Goal: Task Accomplishment & Management: Use online tool/utility

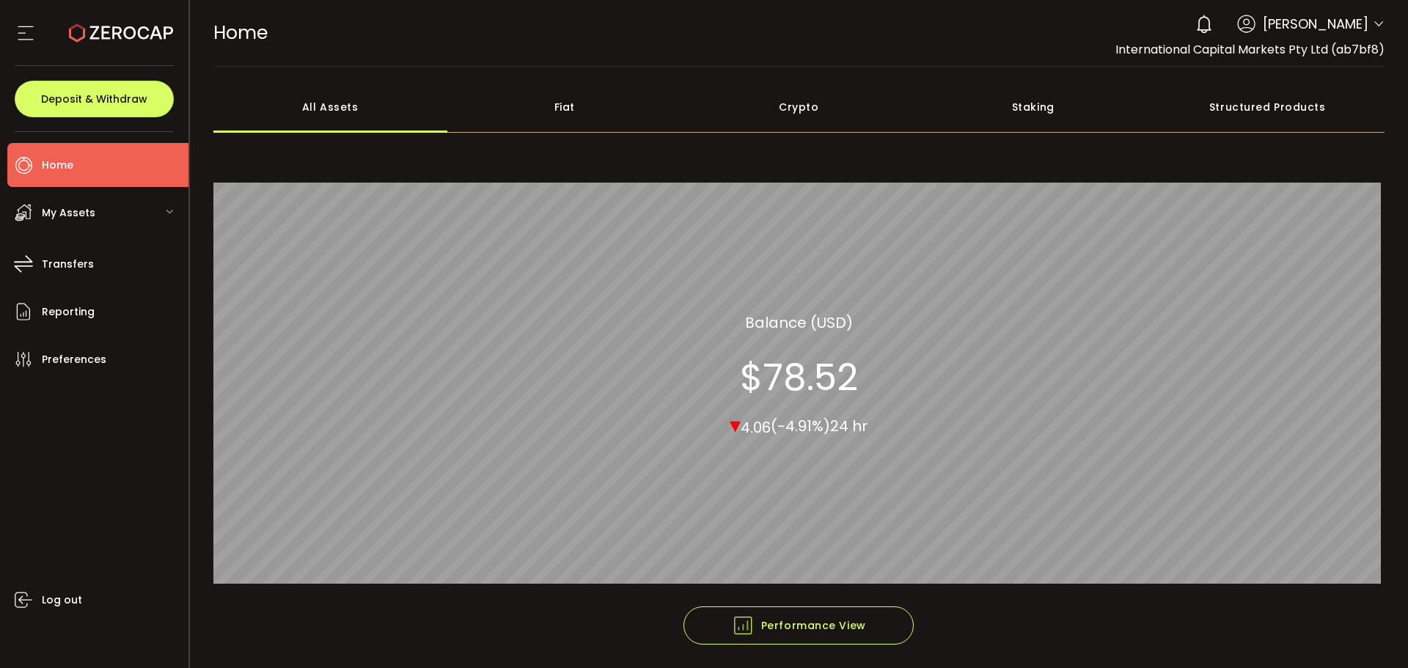
click at [1365, 24] on div "0 Aaditya Achreja Account International Capital Markets Pty Ltd (ab7bf8) Raw Tr…" at bounding box center [1286, 24] width 197 height 32
drag, startPoint x: 1372, startPoint y: 24, endPoint x: 1366, endPoint y: 40, distance: 17.2
click at [1373, 23] on icon at bounding box center [1379, 24] width 12 height 12
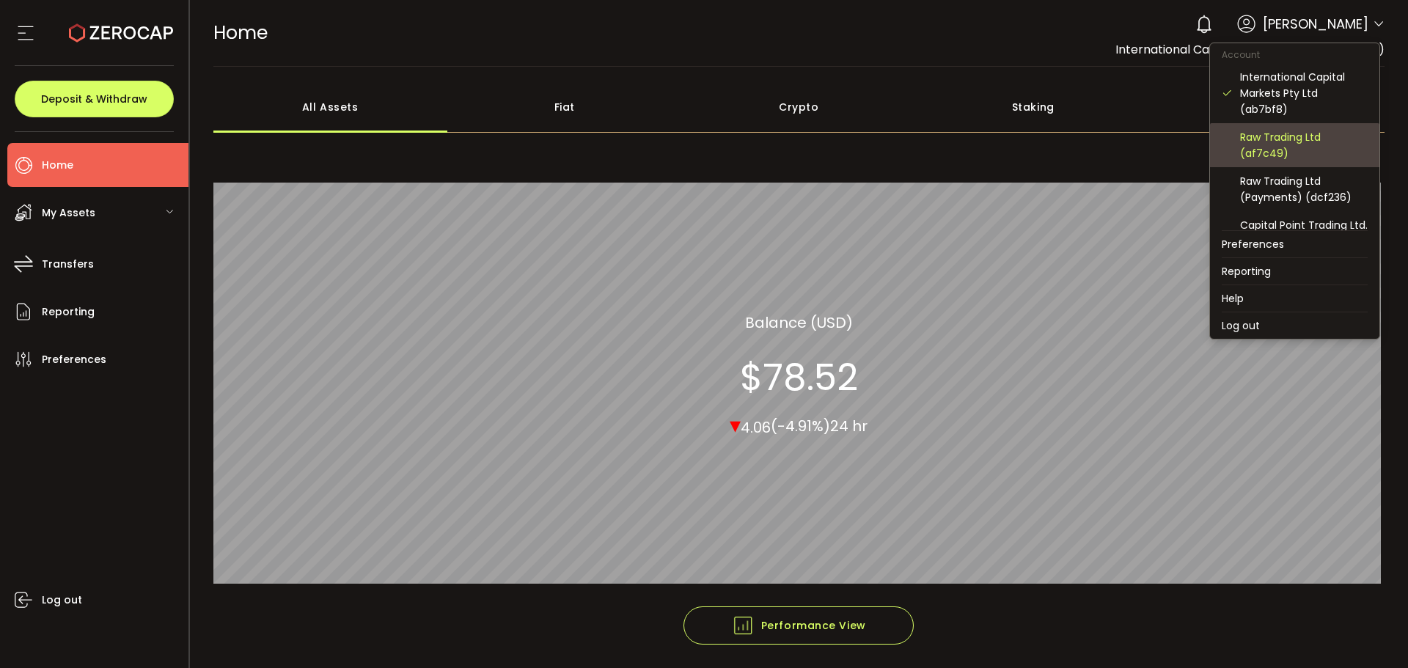
click at [1250, 150] on div "Raw Trading Ltd (af7c49)" at bounding box center [1304, 145] width 128 height 32
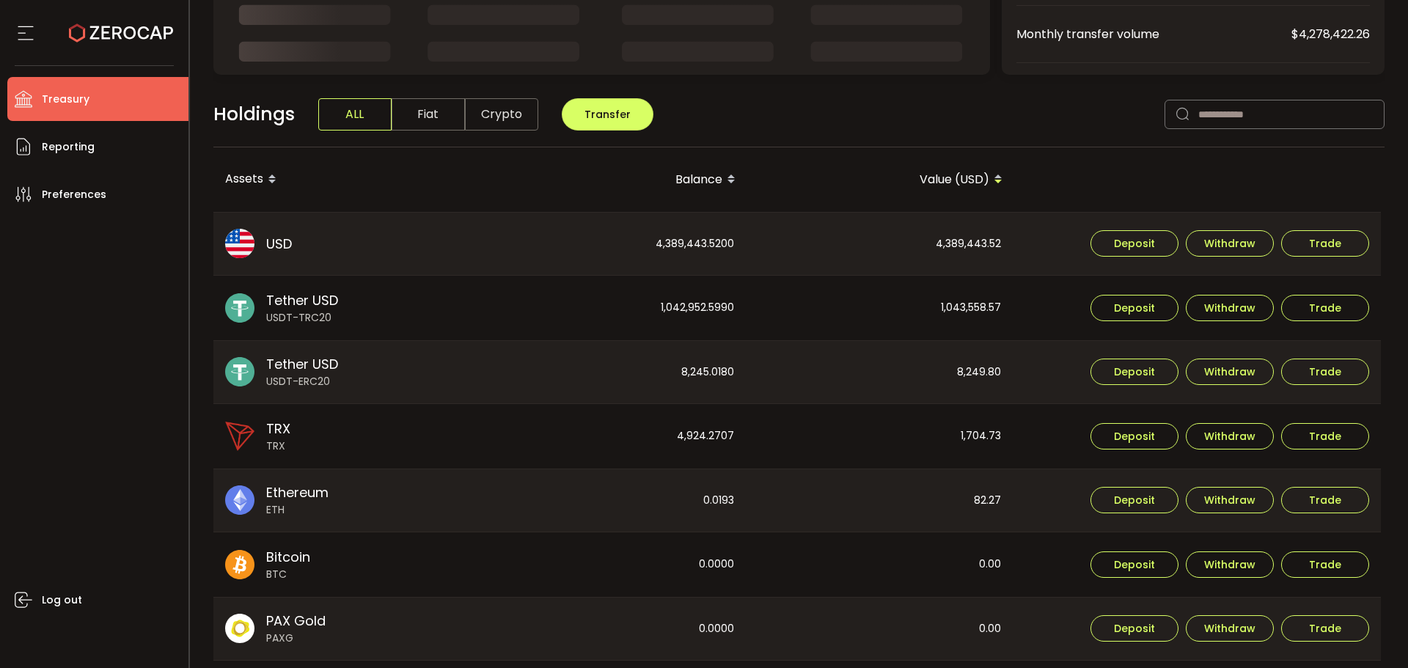
scroll to position [293, 0]
drag, startPoint x: 654, startPoint y: 241, endPoint x: 775, endPoint y: 263, distance: 123.1
click at [780, 250] on tr "USD USD 4,389,443.5200 4,389,443.52 Deposit Withdraw Trade" at bounding box center [796, 245] width 1167 height 65
click at [760, 280] on div "1,043,558.57" at bounding box center [879, 308] width 265 height 65
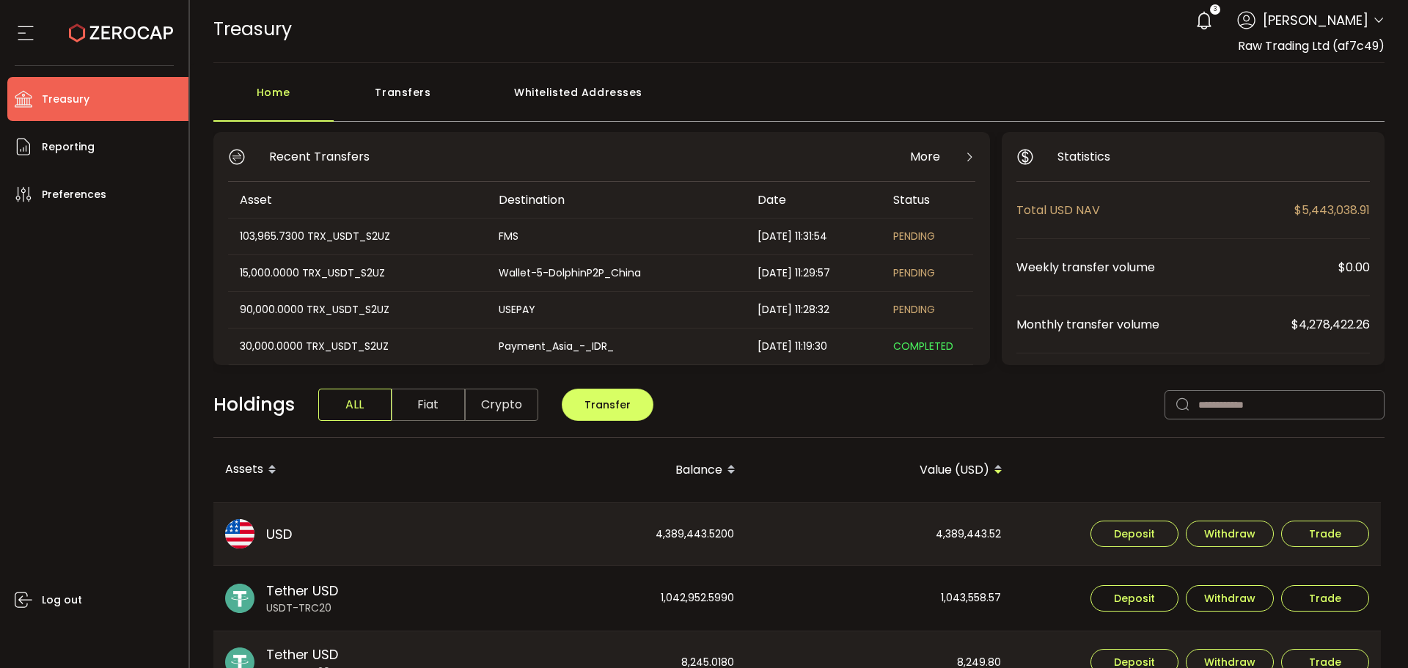
scroll to position [0, 0]
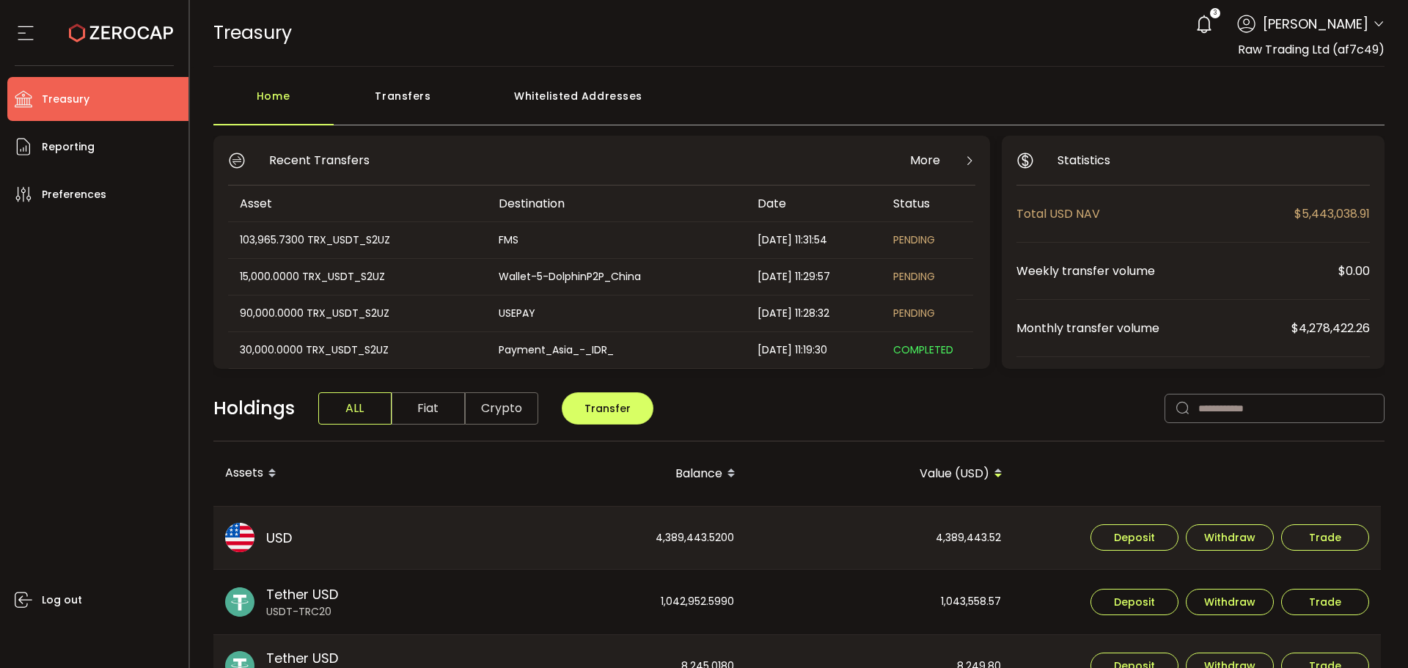
click at [1373, 23] on icon at bounding box center [1379, 24] width 12 height 12
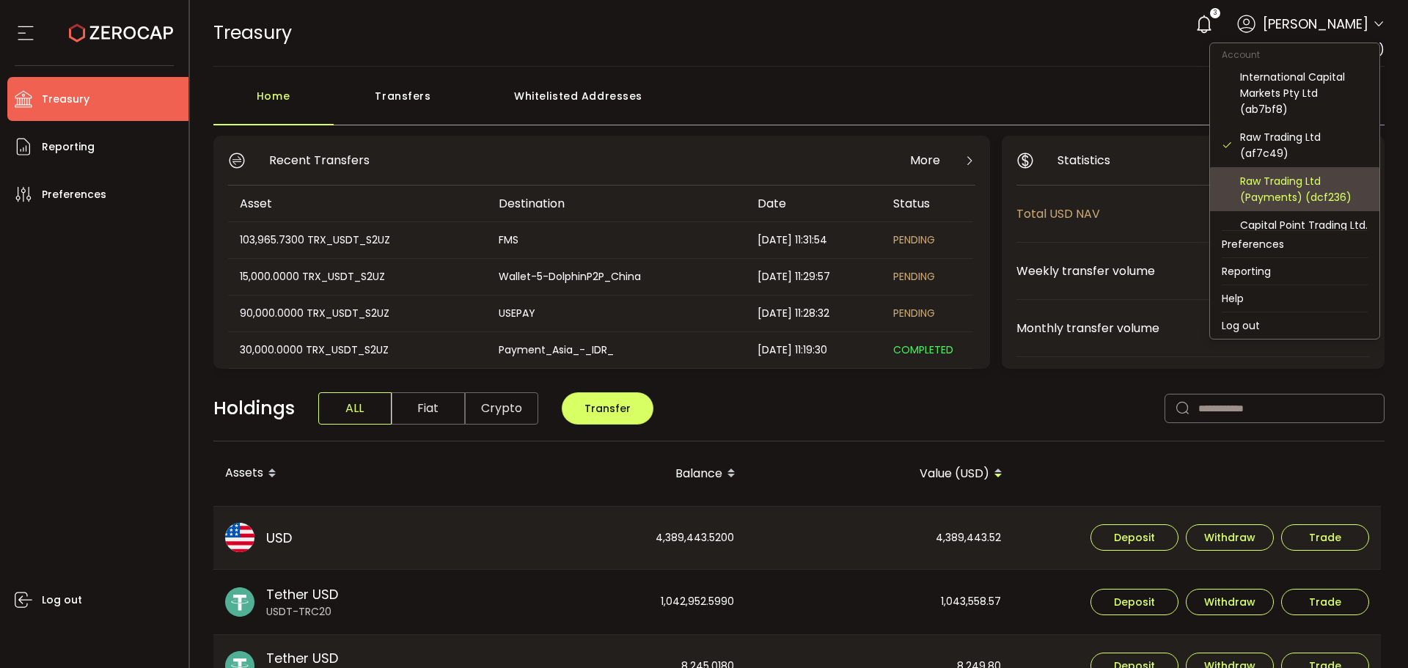
click at [1266, 183] on div "Raw Trading Ltd (Payments) (dcf236)" at bounding box center [1304, 189] width 128 height 32
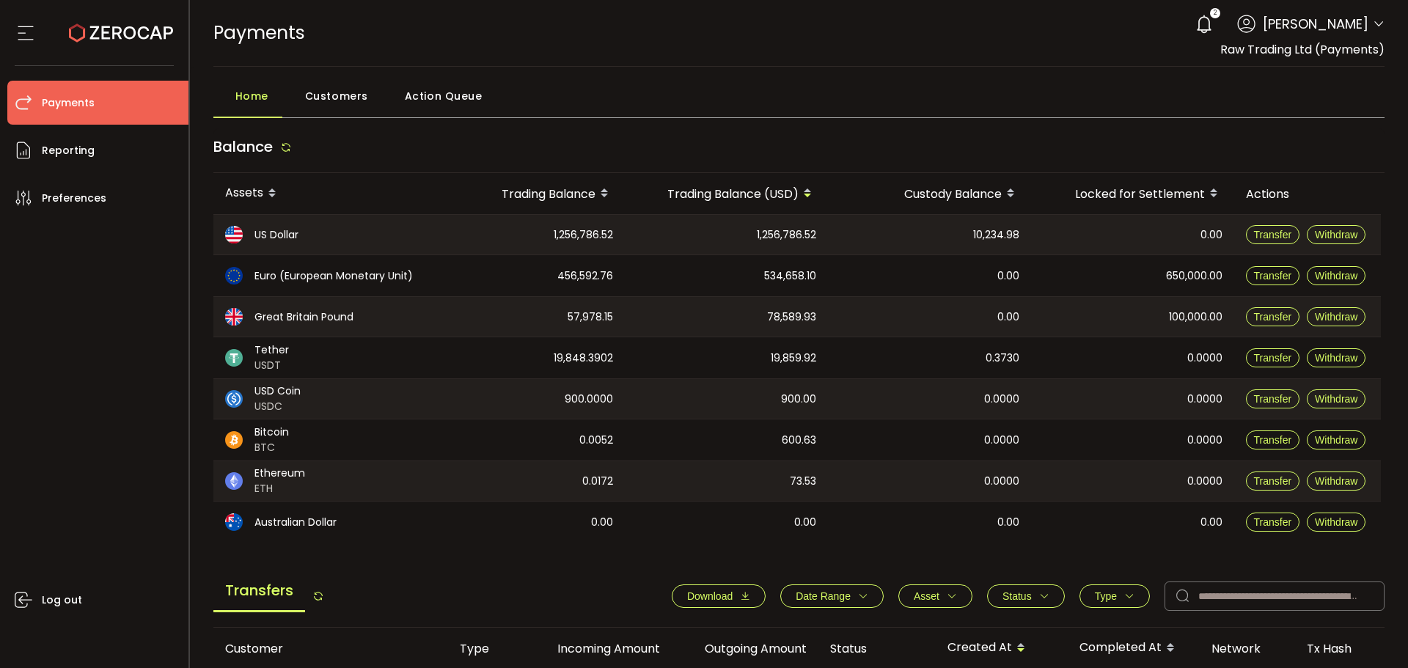
click at [1373, 21] on icon at bounding box center [1379, 24] width 12 height 12
click at [1369, 22] on div "2 Aaditya Achreja" at bounding box center [1286, 24] width 197 height 32
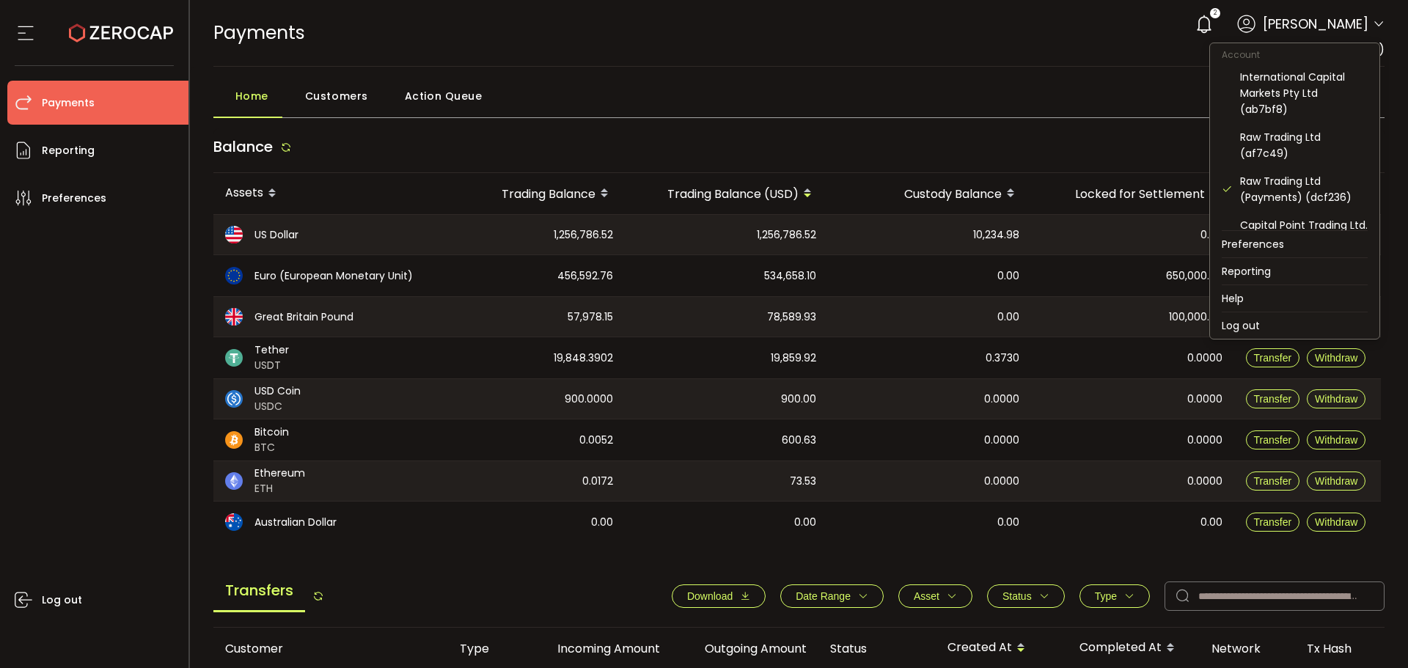
click at [1374, 19] on icon at bounding box center [1379, 24] width 12 height 12
drag, startPoint x: 1286, startPoint y: 133, endPoint x: 1275, endPoint y: 142, distance: 14.1
click at [1286, 133] on div "Raw Trading Ltd (af7c49)" at bounding box center [1304, 145] width 128 height 32
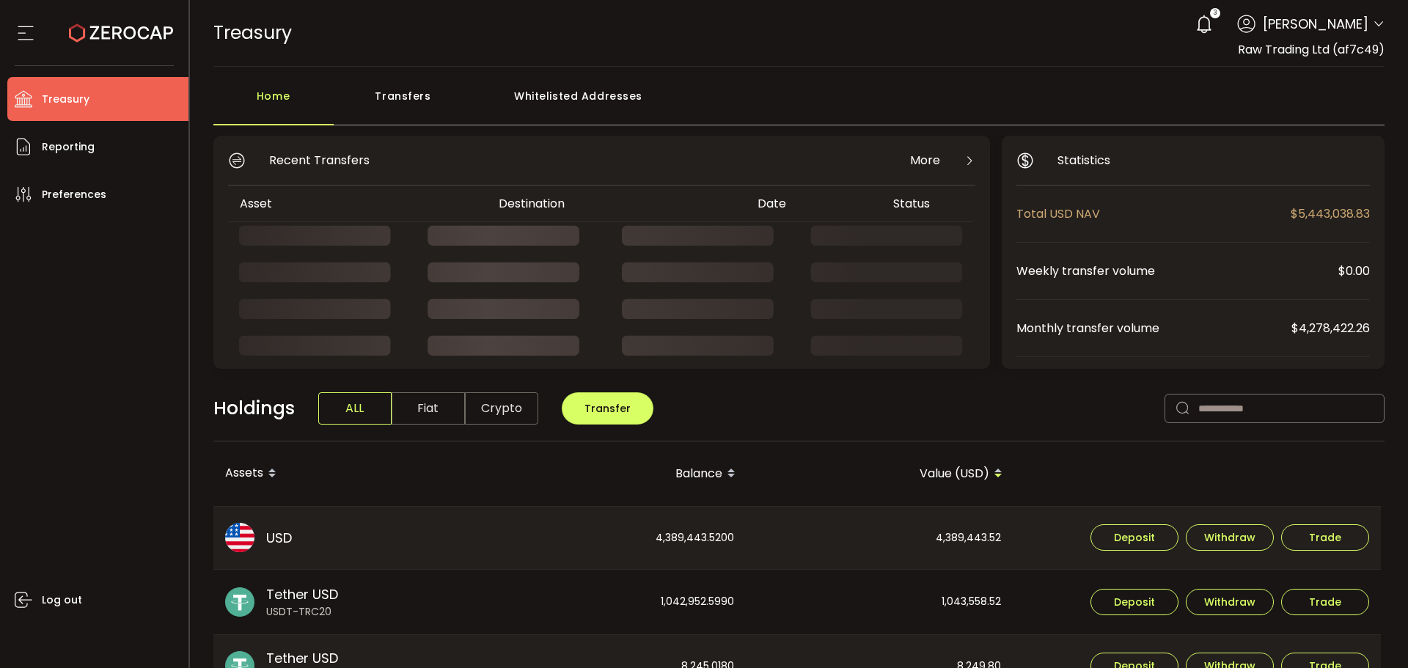
click at [383, 98] on div "Transfers" at bounding box center [403, 103] width 139 height 44
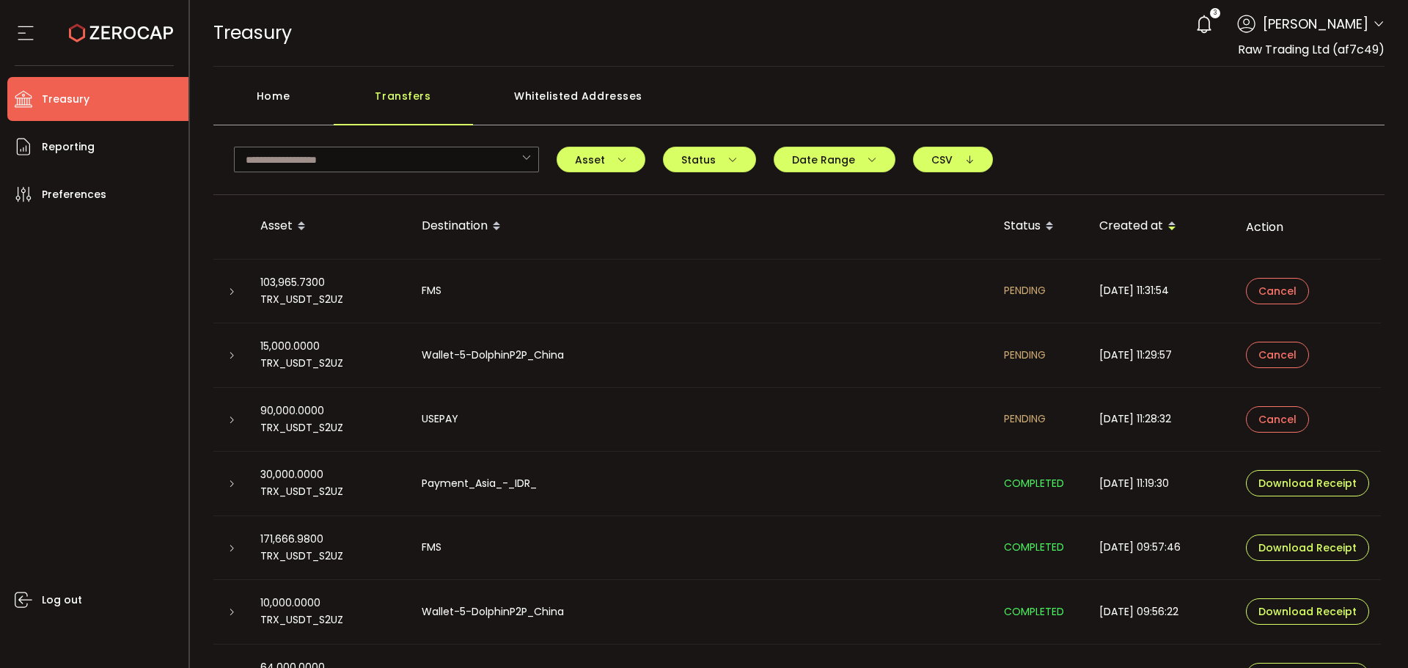
click at [238, 289] on div at bounding box center [230, 291] width 35 height 15
click at [224, 420] on div at bounding box center [230, 419] width 35 height 15
click at [227, 422] on icon at bounding box center [231, 420] width 9 height 9
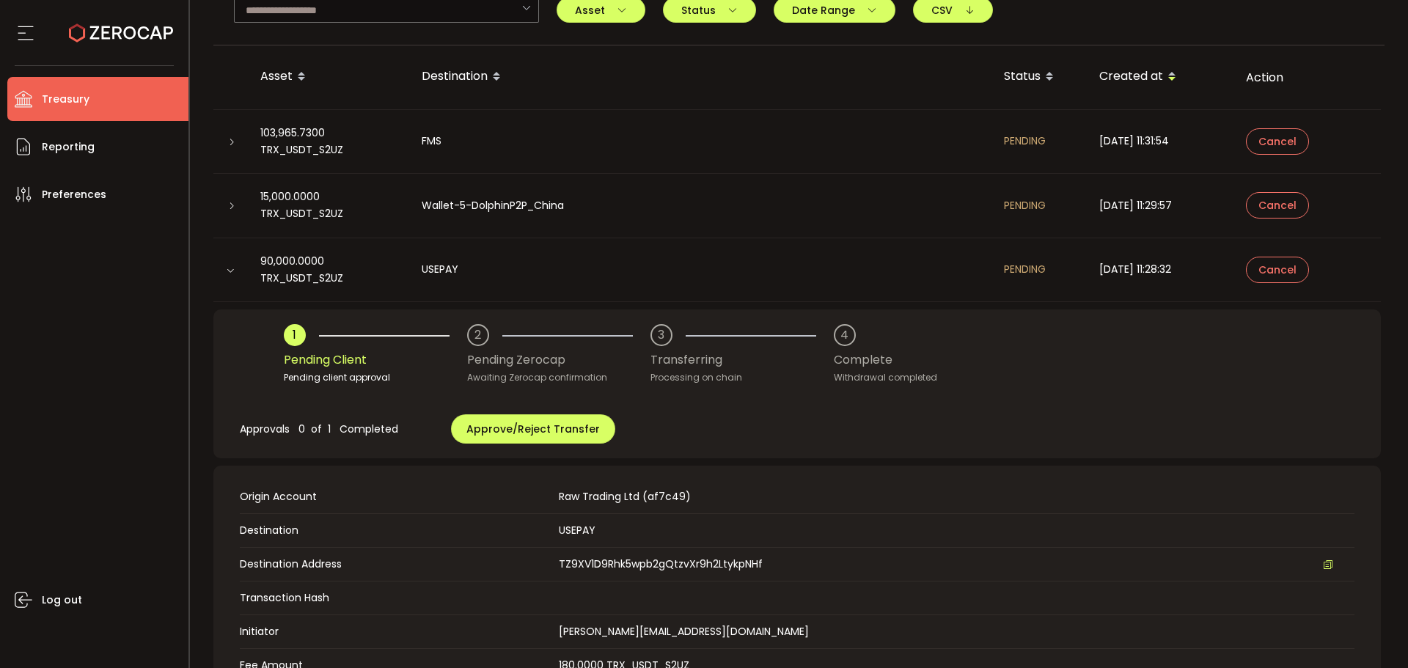
scroll to position [133, 0]
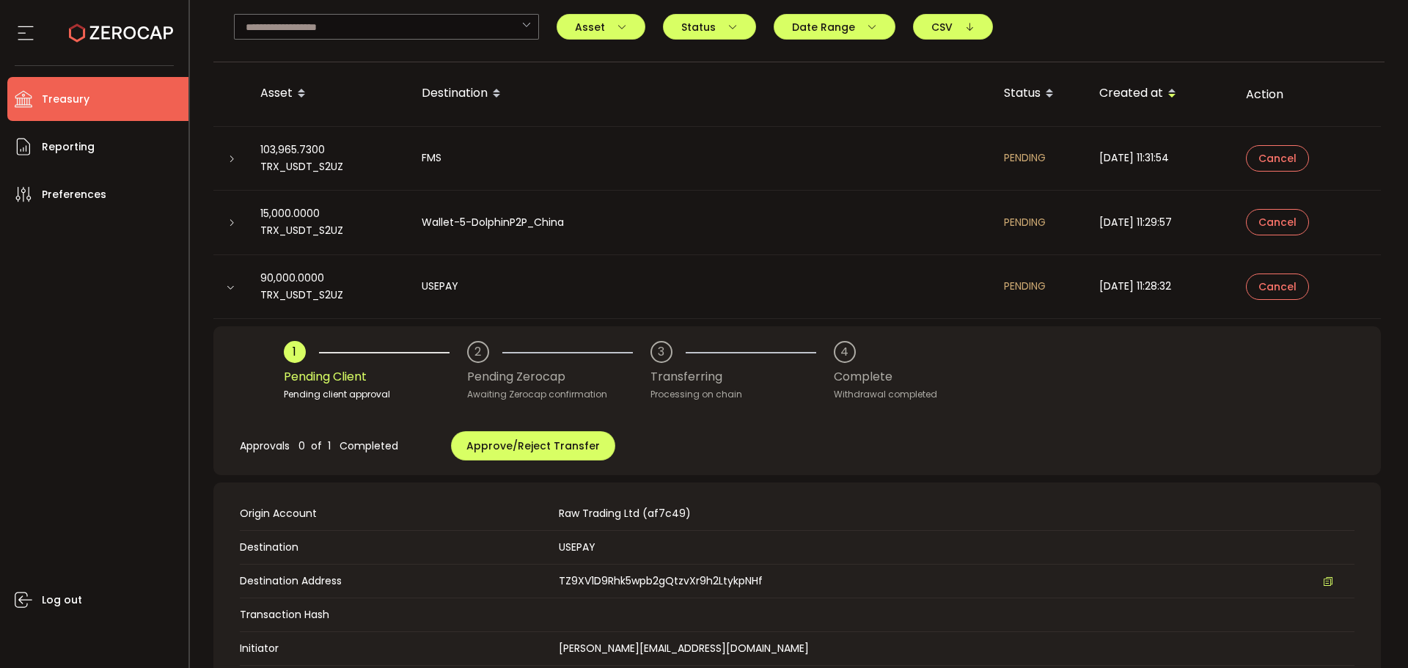
click at [235, 213] on td at bounding box center [230, 223] width 35 height 65
click at [231, 214] on td at bounding box center [230, 223] width 35 height 65
click at [235, 228] on div at bounding box center [231, 222] width 12 height 15
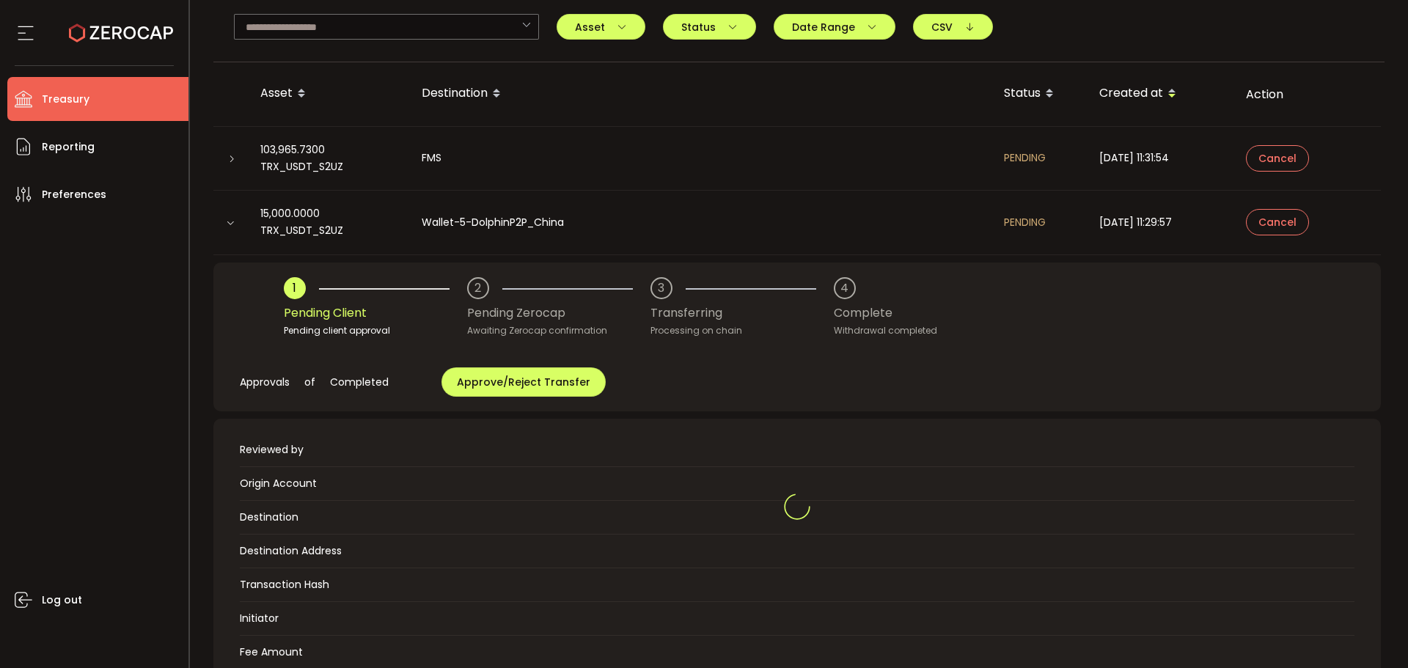
click at [230, 223] on icon at bounding box center [230, 223] width 9 height 9
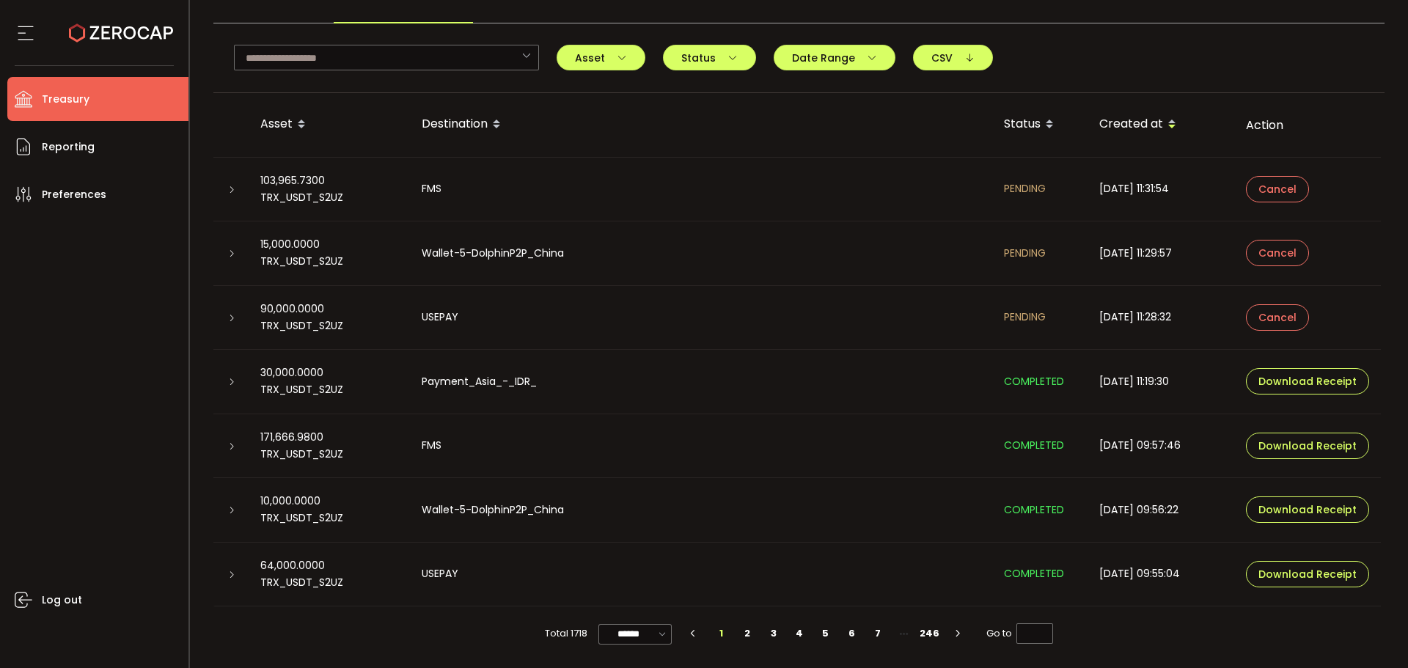
click at [230, 254] on icon at bounding box center [231, 253] width 9 height 9
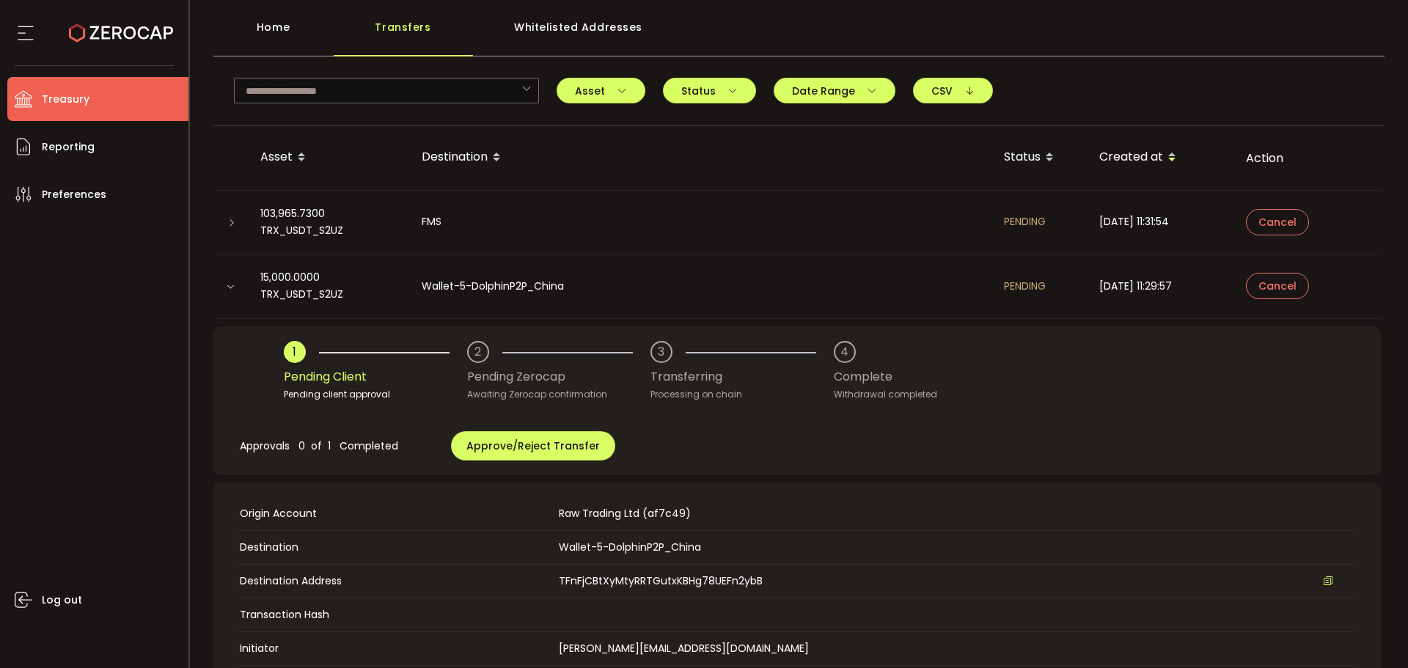
scroll to position [59, 0]
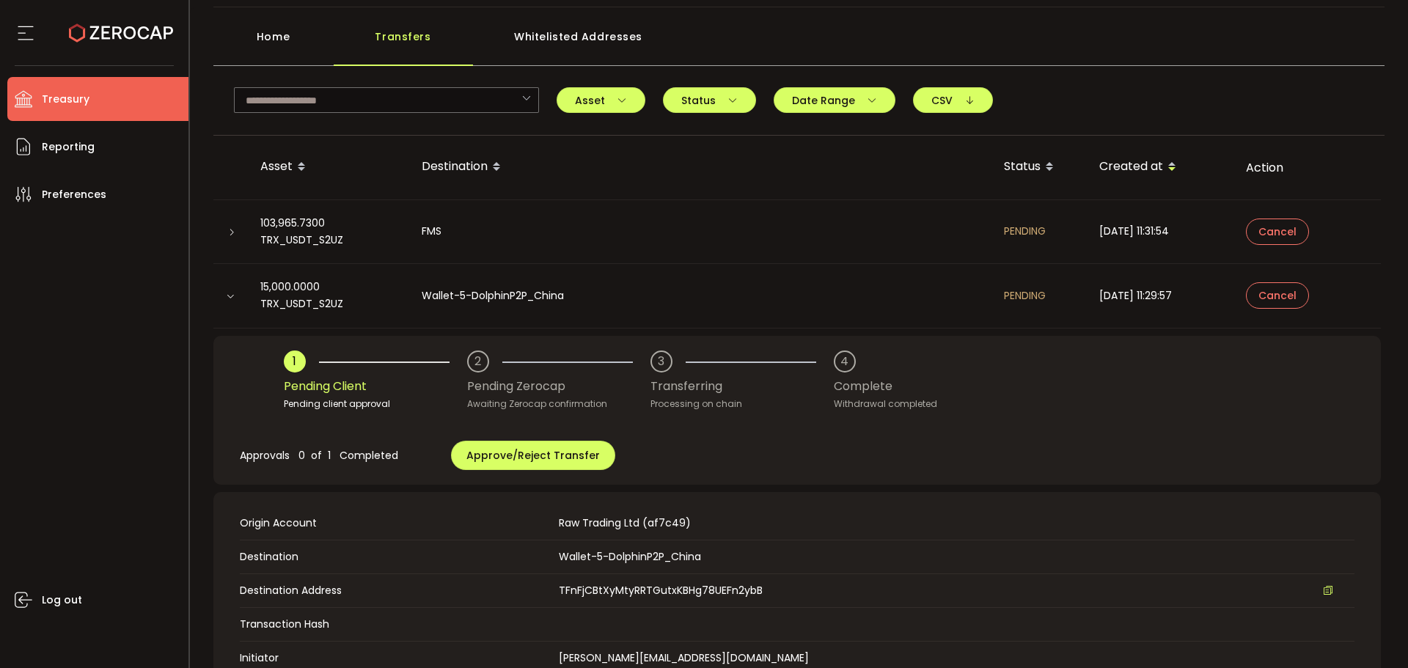
drag, startPoint x: 232, startPoint y: 228, endPoint x: 311, endPoint y: 256, distance: 83.3
click at [231, 229] on icon at bounding box center [231, 232] width 9 height 9
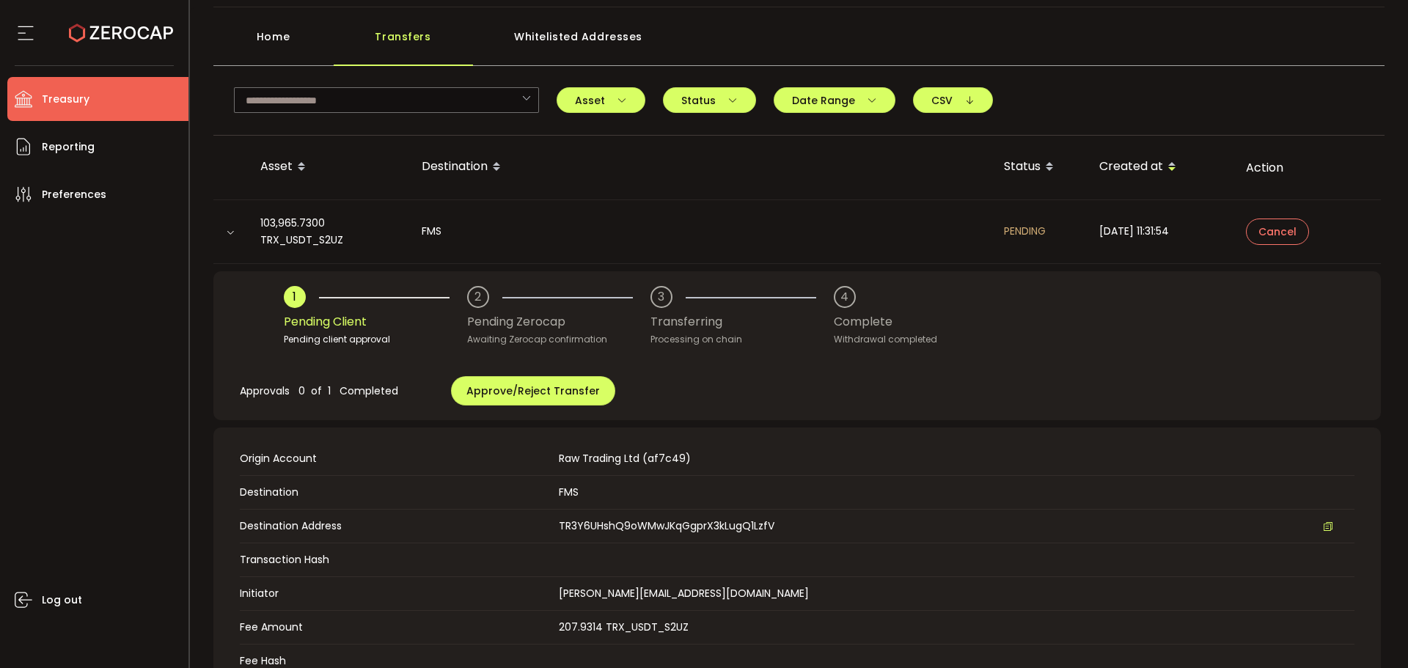
click at [714, 386] on div "Approvals 0 of 1 Completed Approve/Reject Transfer" at bounding box center [797, 391] width 1115 height 59
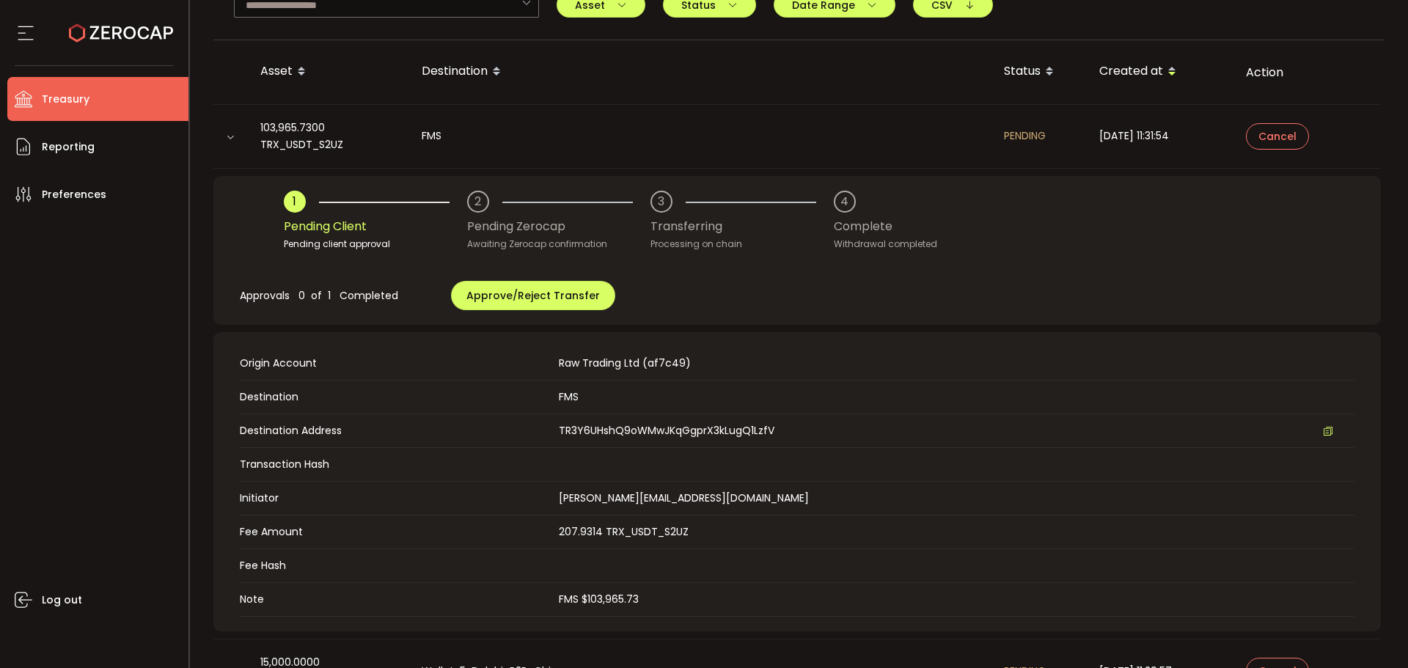
scroll to position [133, 0]
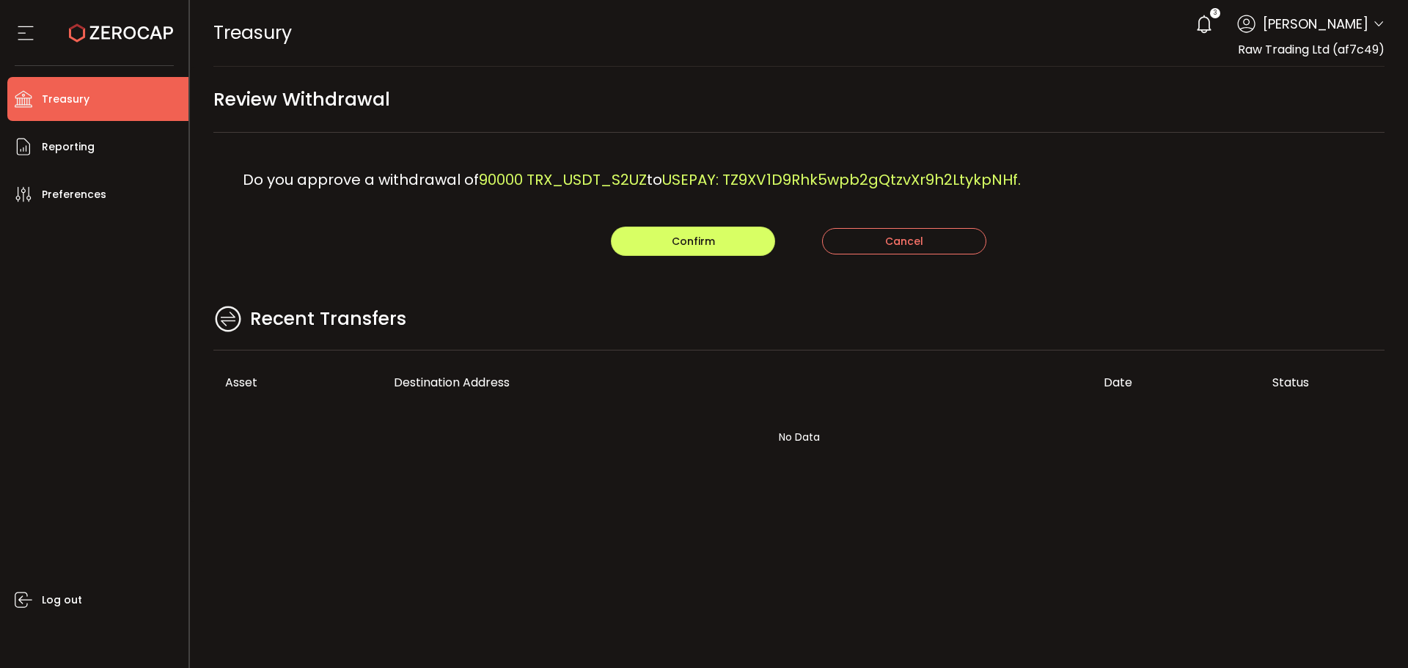
click at [889, 313] on div "Recent Transfers" at bounding box center [799, 327] width 1172 height 48
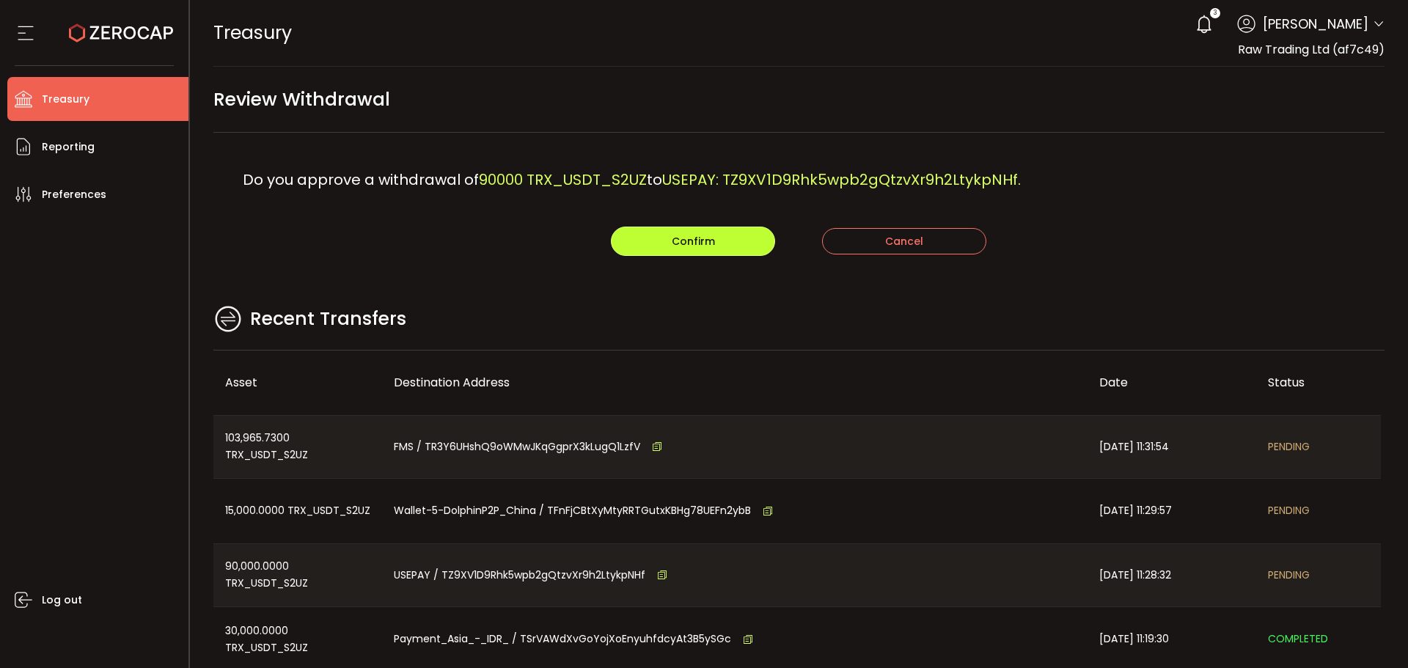
click at [725, 239] on button "Confirm" at bounding box center [693, 241] width 164 height 29
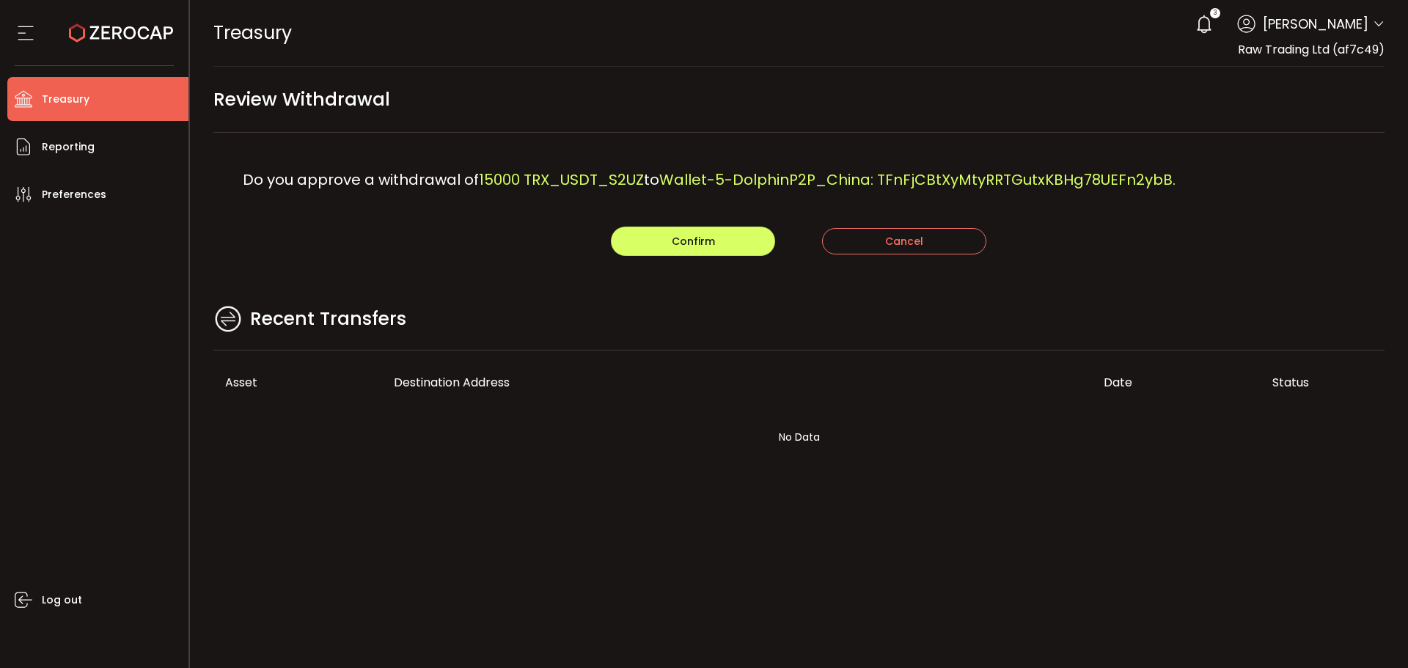
click at [462, 253] on div "Confirm Cancel" at bounding box center [799, 241] width 1172 height 29
drag, startPoint x: 686, startPoint y: 249, endPoint x: 630, endPoint y: 298, distance: 74.3
click at [686, 250] on button "Confirm" at bounding box center [693, 241] width 164 height 29
click at [740, 312] on div "Recent Transfers" at bounding box center [799, 327] width 1172 height 48
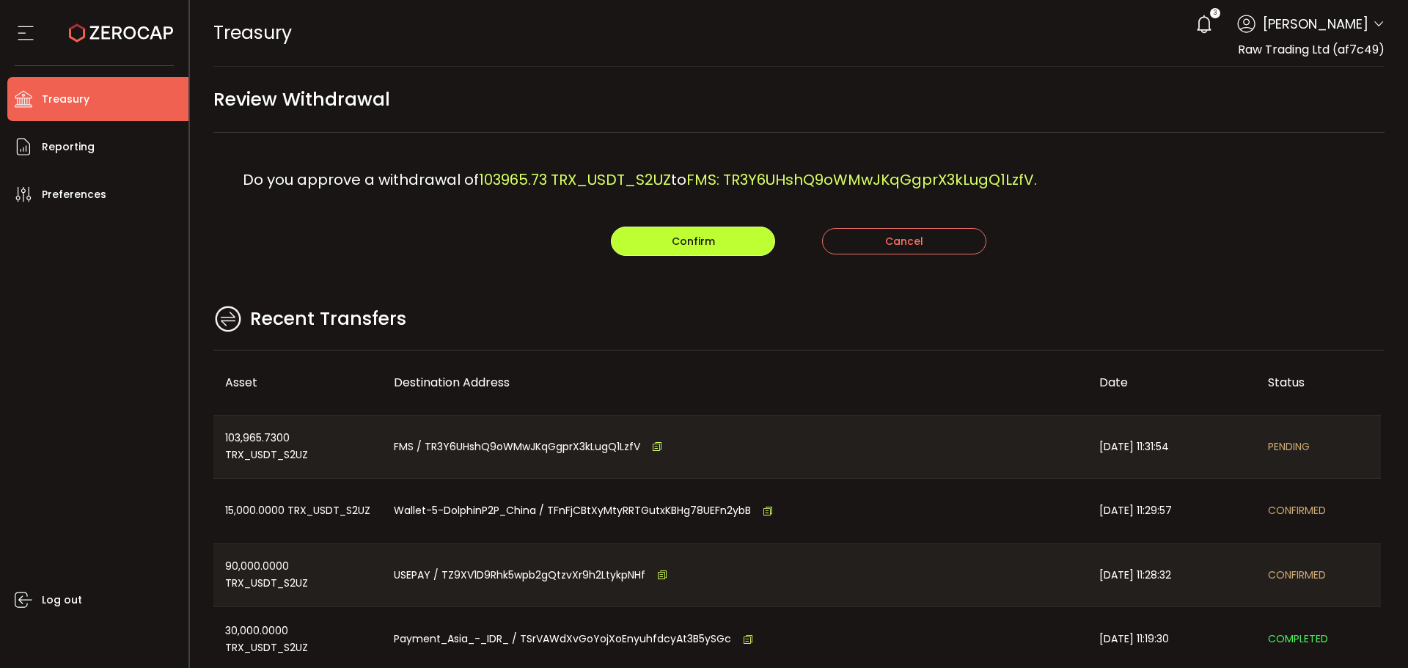
click at [648, 240] on button "Confirm" at bounding box center [693, 241] width 164 height 29
